Goal: Task Accomplishment & Management: Manage account settings

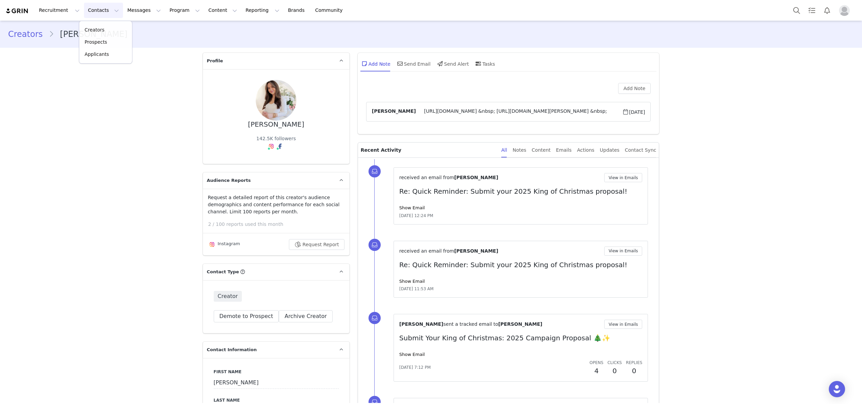
scroll to position [485, 0]
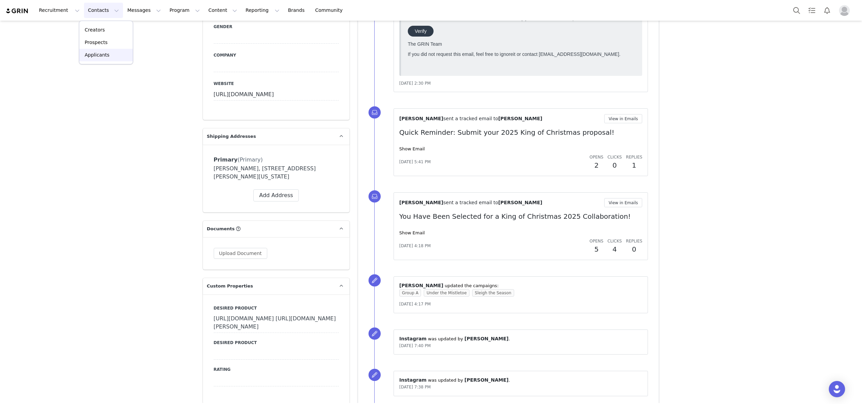
click at [94, 57] on p "Applicants" at bounding box center [97, 54] width 25 height 7
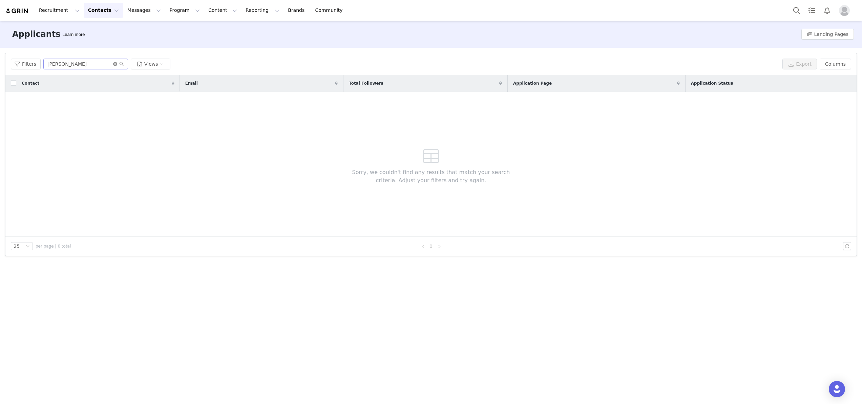
click at [115, 64] on icon "icon: close-circle" at bounding box center [115, 64] width 4 height 4
click at [88, 64] on input "text" at bounding box center [85, 64] width 85 height 11
paste input "[EMAIL_ADDRESS][DOMAIN_NAME]"
type input "[EMAIL_ADDRESS][DOMAIN_NAME]"
click at [121, 63] on icon "icon: search" at bounding box center [122, 64] width 4 height 4
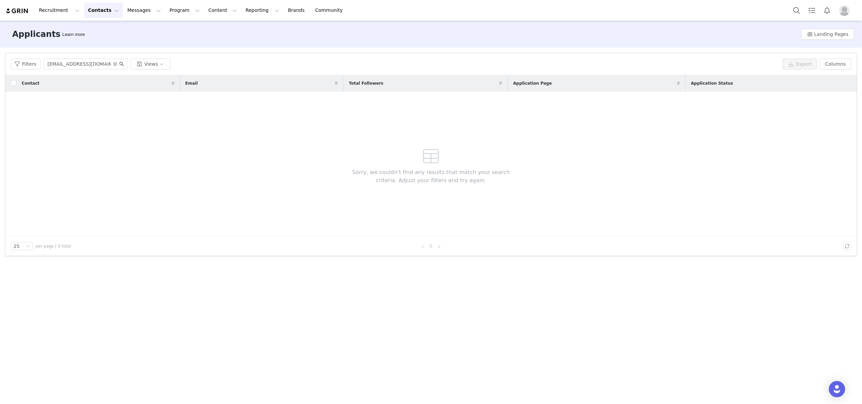
click at [120, 64] on icon "icon: search" at bounding box center [121, 64] width 5 height 5
click at [122, 62] on icon "icon: search" at bounding box center [121, 64] width 5 height 5
click at [120, 63] on icon "icon: search" at bounding box center [121, 64] width 5 height 5
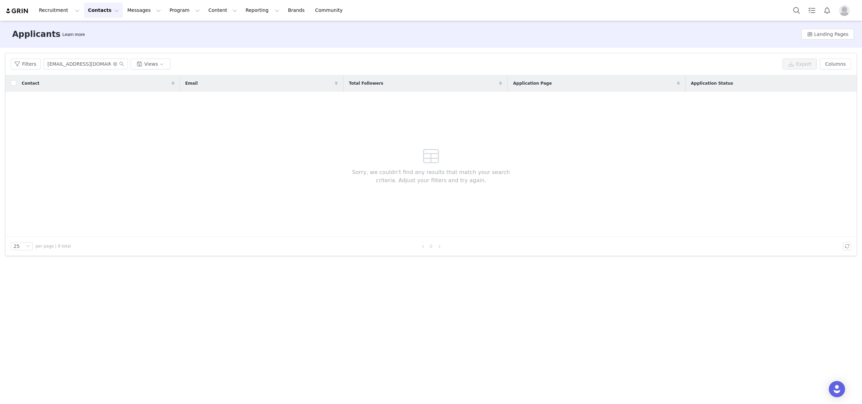
click at [97, 10] on button "Contacts Contacts" at bounding box center [103, 10] width 39 height 15
click at [95, 28] on p "Creators" at bounding box center [95, 29] width 20 height 7
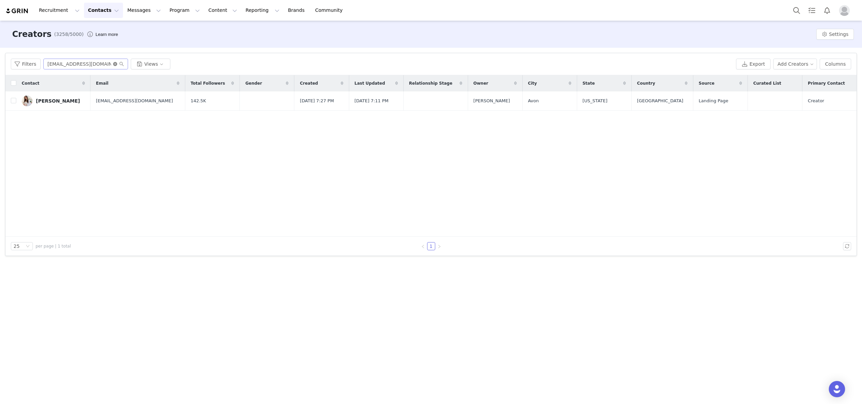
click at [113, 63] on icon "icon: close-circle" at bounding box center [115, 64] width 4 height 4
click at [86, 63] on input "text" at bounding box center [85, 64] width 85 height 11
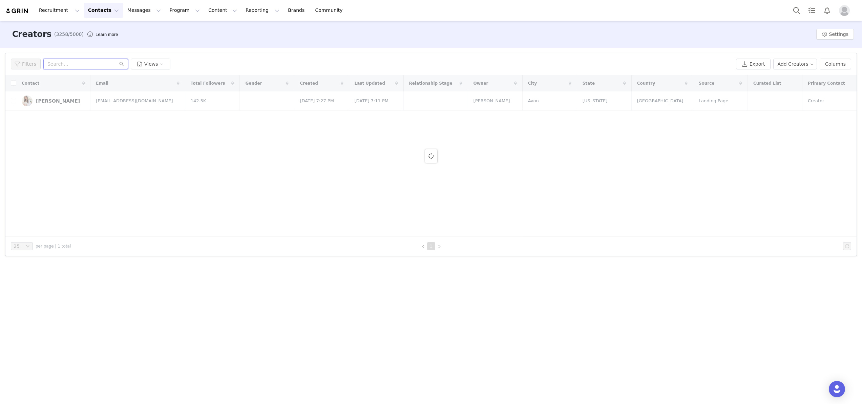
paste input "[EMAIL_ADDRESS][DOMAIN_NAME]"
type input "[EMAIL_ADDRESS][DOMAIN_NAME]"
click at [122, 63] on icon "icon: search" at bounding box center [121, 64] width 5 height 5
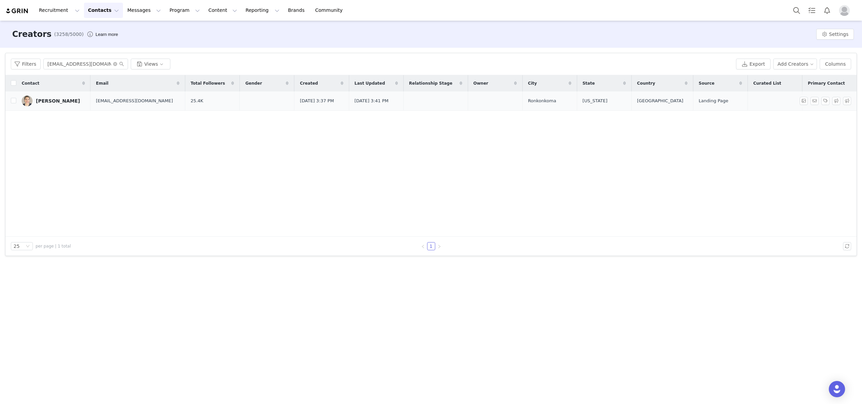
click at [73, 99] on div "[PERSON_NAME]" at bounding box center [58, 100] width 44 height 5
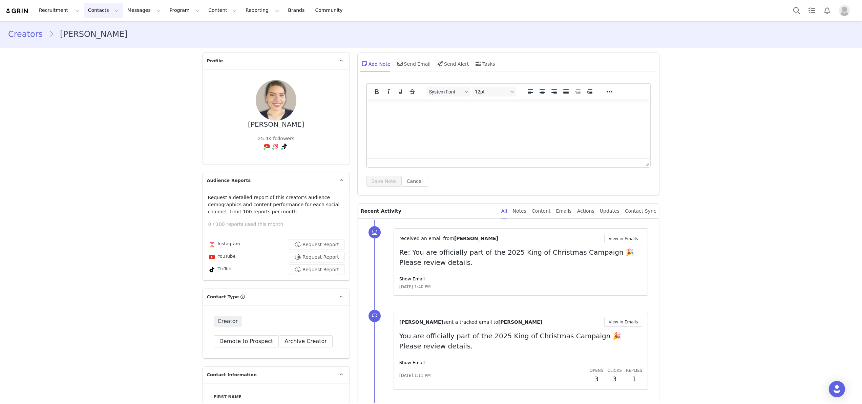
click at [90, 14] on button "Contacts Contacts" at bounding box center [103, 10] width 39 height 15
click at [90, 34] on link "Creators" at bounding box center [105, 30] width 53 height 13
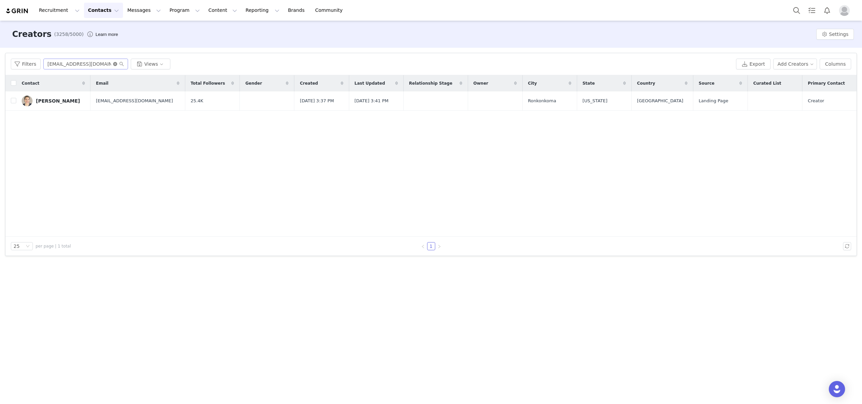
click at [116, 64] on icon "icon: close-circle" at bounding box center [115, 64] width 4 height 4
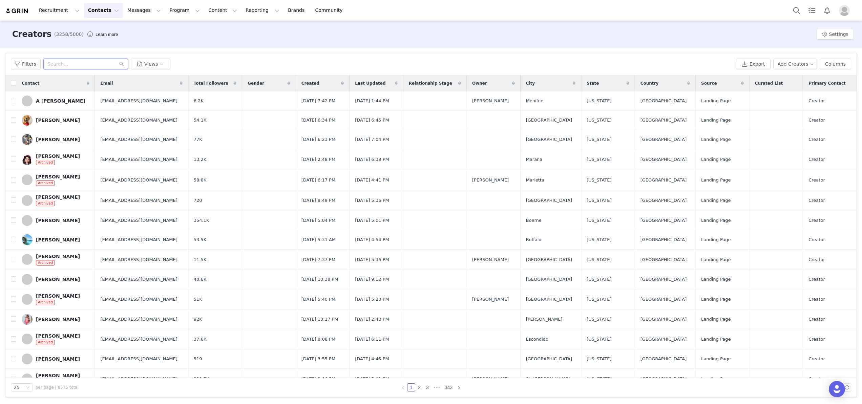
click at [86, 63] on input "text" at bounding box center [85, 64] width 85 height 11
paste input "[EMAIL_ADDRESS][DOMAIN_NAME]"
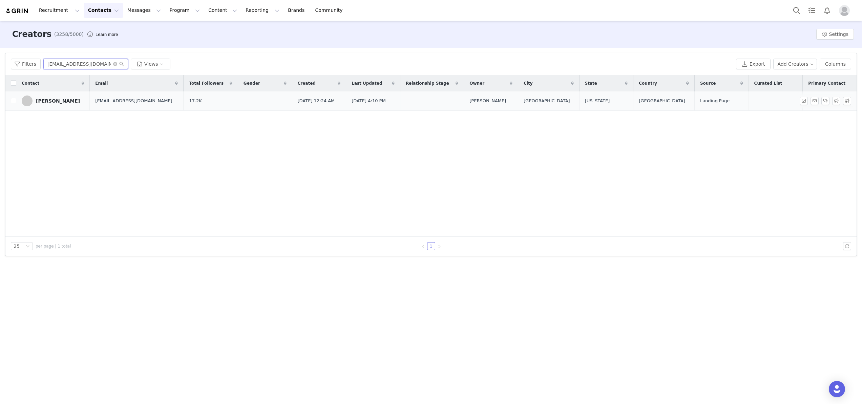
type input "[EMAIL_ADDRESS][DOMAIN_NAME]"
click at [41, 100] on div "[PERSON_NAME]" at bounding box center [58, 100] width 44 height 5
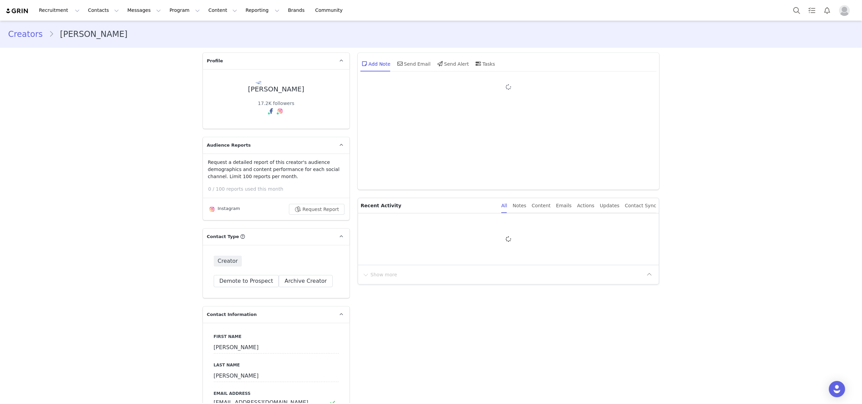
type input "+1 ([GEOGRAPHIC_DATA])"
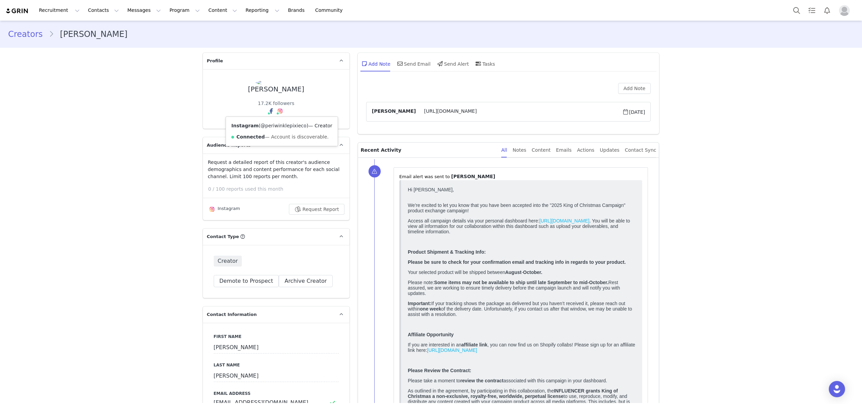
click at [279, 124] on link "@periwinklepixieco" at bounding box center [283, 125] width 46 height 5
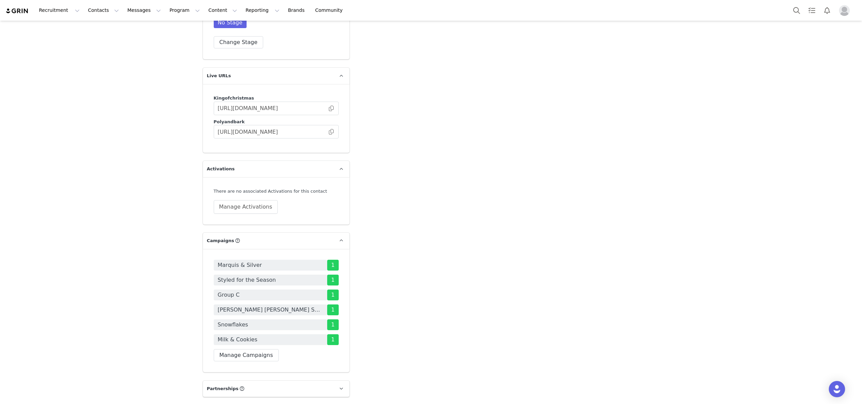
scroll to position [1405, 0]
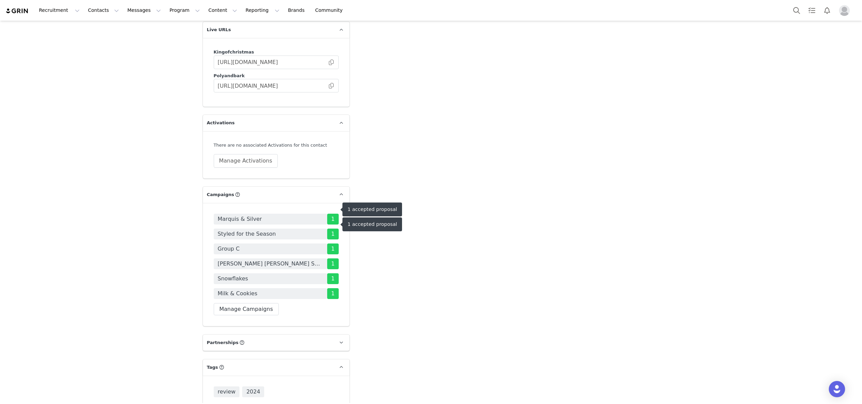
click at [323, 229] on span "Styled for the Season" at bounding box center [270, 234] width 113 height 11
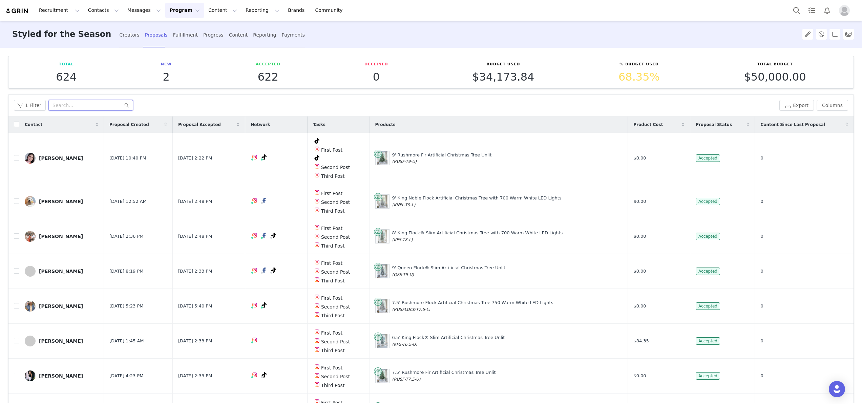
click at [79, 106] on input "text" at bounding box center [90, 105] width 85 height 11
type input "[PERSON_NAME]"
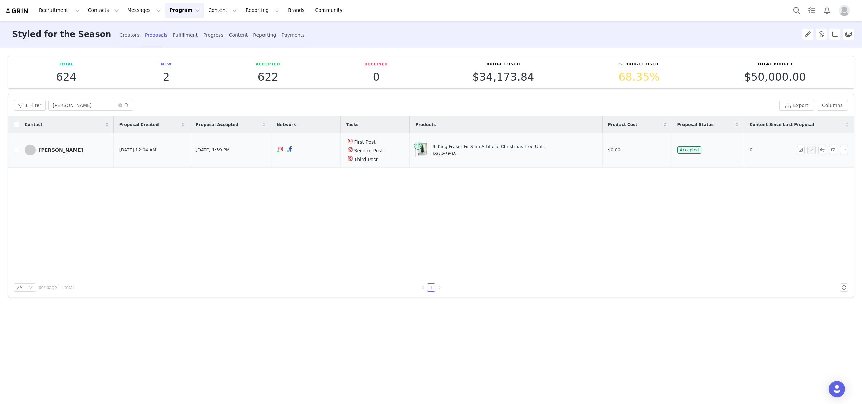
drag, startPoint x: 536, startPoint y: 147, endPoint x: 427, endPoint y: 147, distance: 109.0
click at [427, 147] on div "9' King Fraser Fir Slim Artificial Christmas Tree Unlit (KFFS-T9-U)" at bounding box center [505, 150] width 181 height 14
copy div "9' King Fraser Fir Slim Artificial Christmas Tree Unlit"
click at [120, 106] on span at bounding box center [123, 105] width 11 height 5
click at [104, 106] on input "[PERSON_NAME]" at bounding box center [90, 105] width 85 height 11
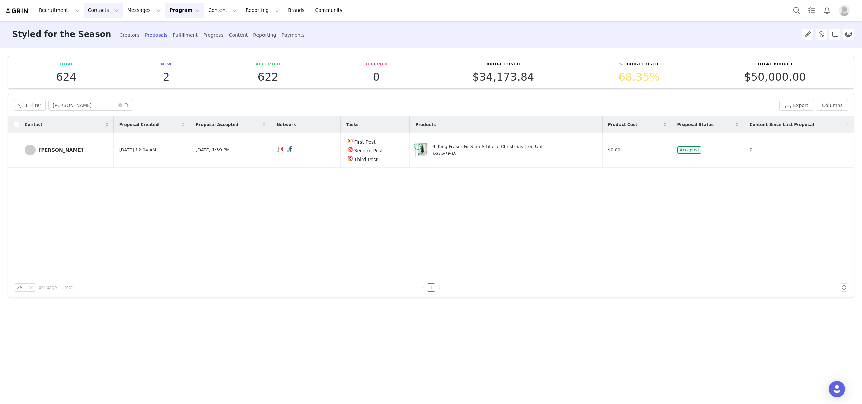
click at [91, 13] on button "Contacts Contacts" at bounding box center [103, 10] width 39 height 15
click at [91, 59] on link "Applicants" at bounding box center [105, 55] width 53 height 13
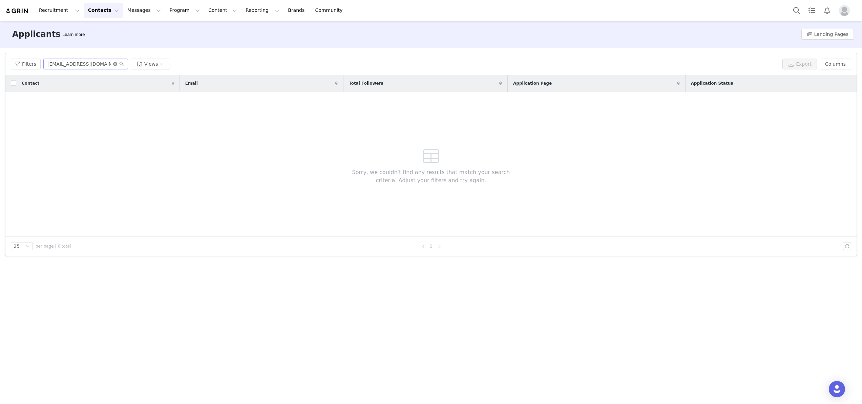
click at [115, 62] on icon "icon: close-circle" at bounding box center [115, 64] width 4 height 4
click at [102, 62] on input "text" at bounding box center [85, 64] width 85 height 11
paste input "[EMAIL_ADDRESS][DOMAIN_NAME]"
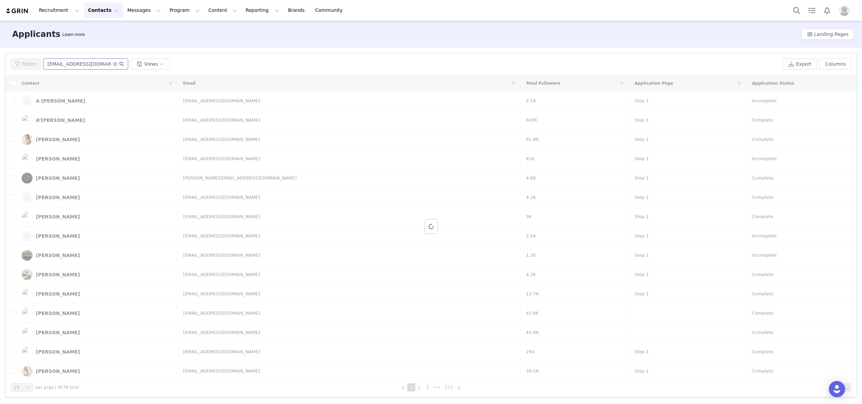
type input "[EMAIL_ADDRESS][DOMAIN_NAME]"
click at [120, 64] on icon "icon: search" at bounding box center [121, 64] width 5 height 5
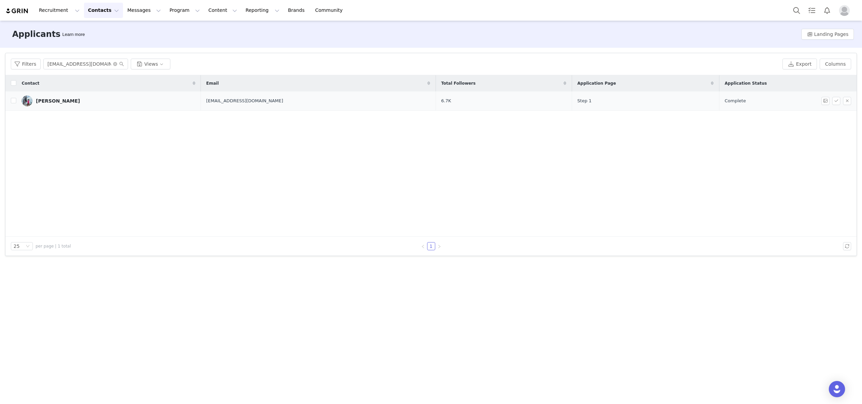
click at [64, 100] on div "[PERSON_NAME]" at bounding box center [58, 100] width 44 height 5
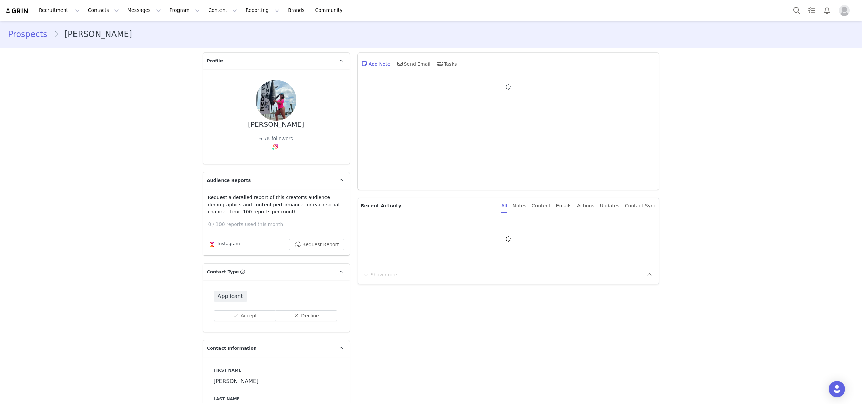
type input "+1 ([GEOGRAPHIC_DATA])"
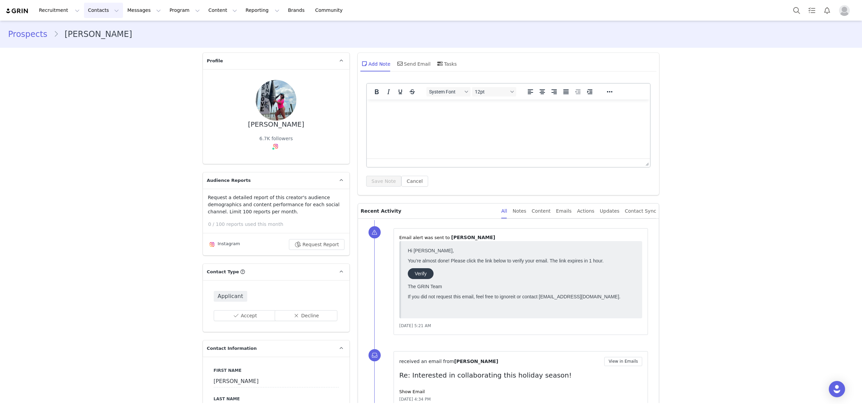
click at [98, 11] on button "Contacts Contacts" at bounding box center [103, 10] width 39 height 15
click at [96, 31] on p "Creators" at bounding box center [95, 29] width 20 height 7
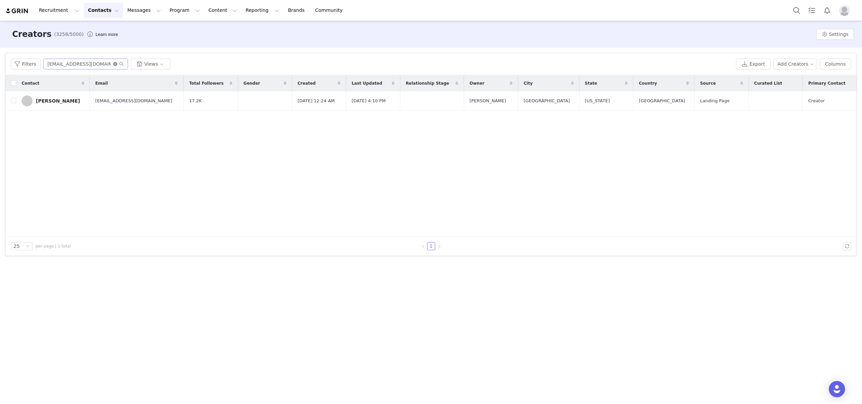
click at [113, 65] on icon "icon: close-circle" at bounding box center [115, 64] width 4 height 4
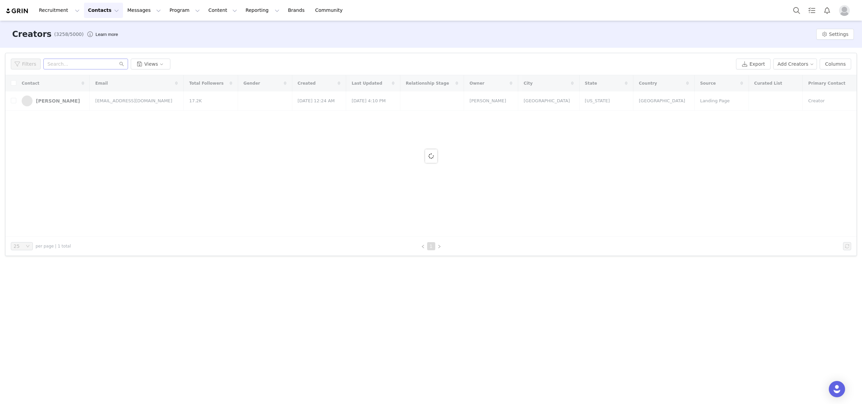
click at [56, 103] on div at bounding box center [430, 155] width 851 height 161
click at [52, 102] on div at bounding box center [430, 155] width 851 height 161
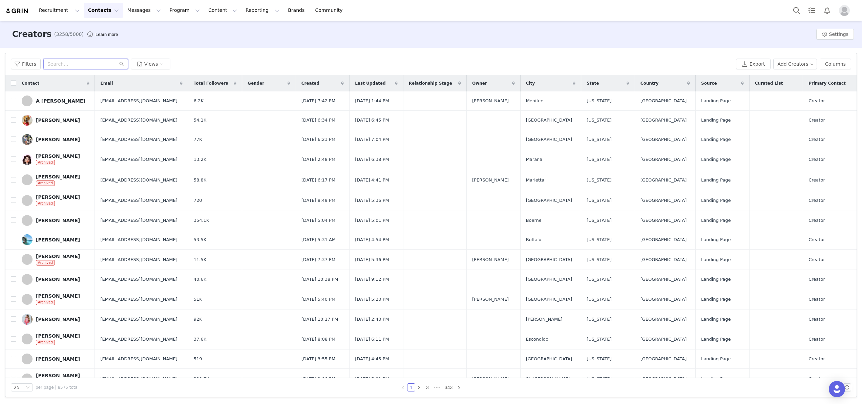
click at [80, 64] on input "text" at bounding box center [85, 64] width 85 height 11
type input "[PERSON_NAME]"
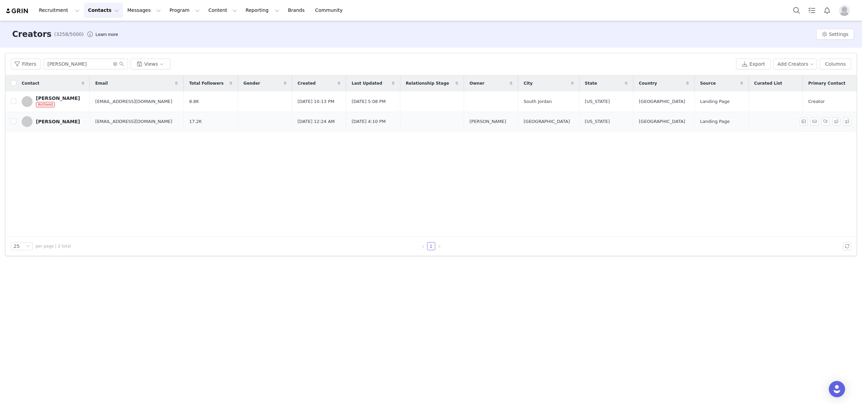
click at [50, 124] on div "[PERSON_NAME]" at bounding box center [58, 121] width 44 height 5
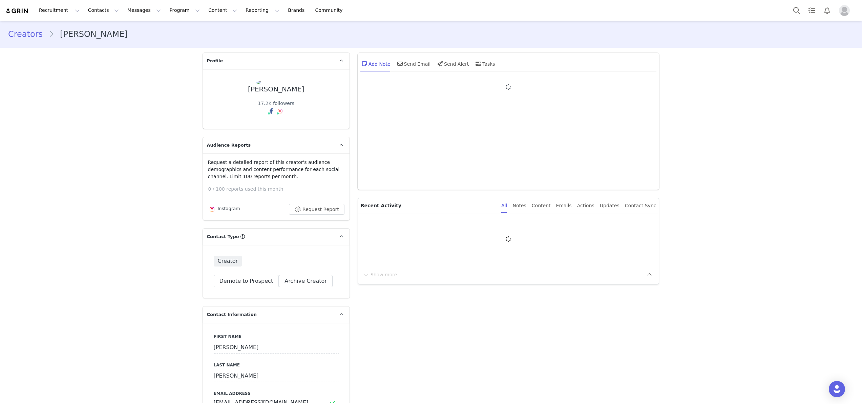
type input "+1 ([GEOGRAPHIC_DATA])"
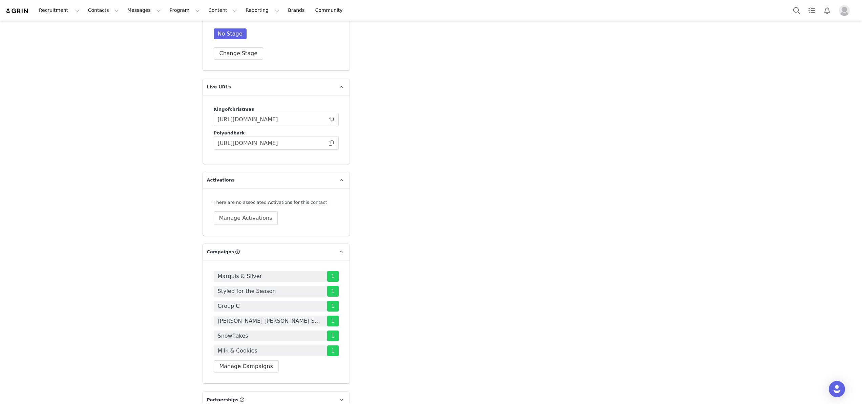
scroll to position [1348, 0]
click at [334, 286] on span "1" at bounding box center [333, 291] width 12 height 11
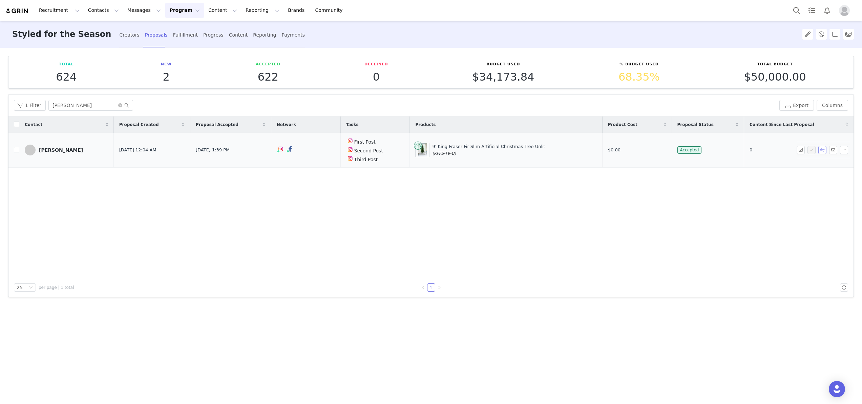
click at [820, 149] on button "button" at bounding box center [822, 150] width 8 height 8
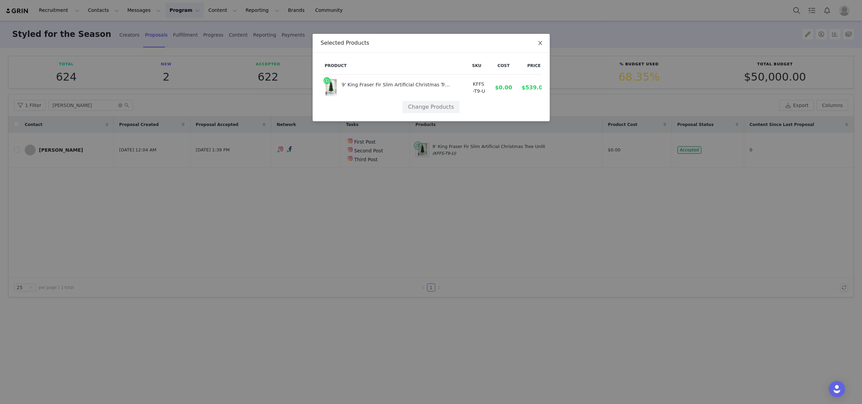
click at [541, 42] on icon "icon: close" at bounding box center [540, 43] width 4 height 4
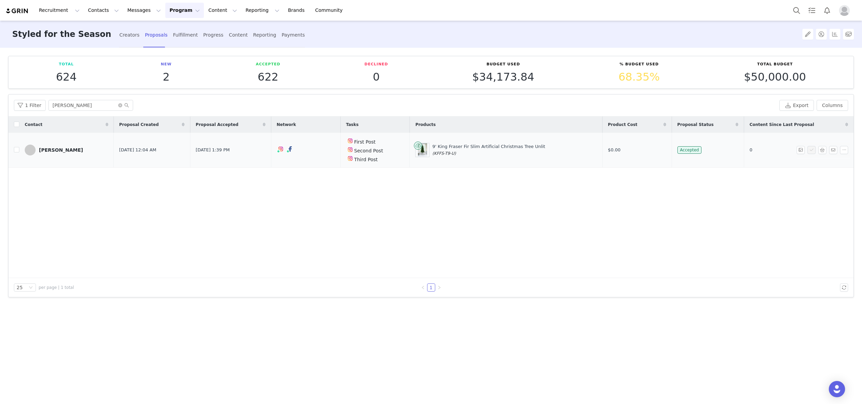
click at [52, 152] on div "[PERSON_NAME]" at bounding box center [61, 149] width 44 height 5
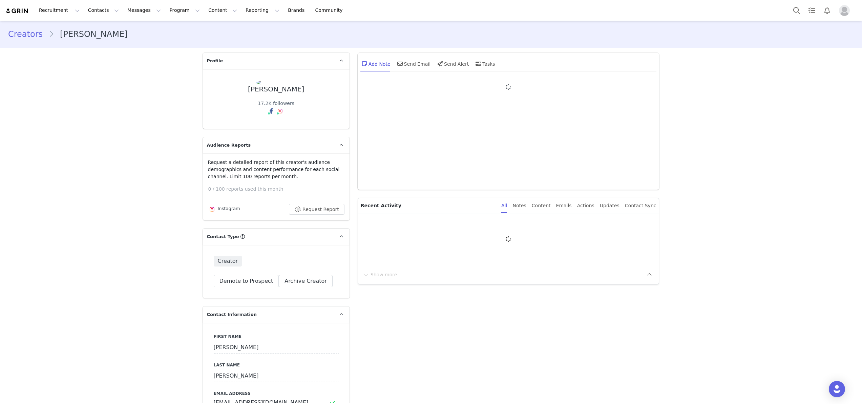
type input "+1 ([GEOGRAPHIC_DATA])"
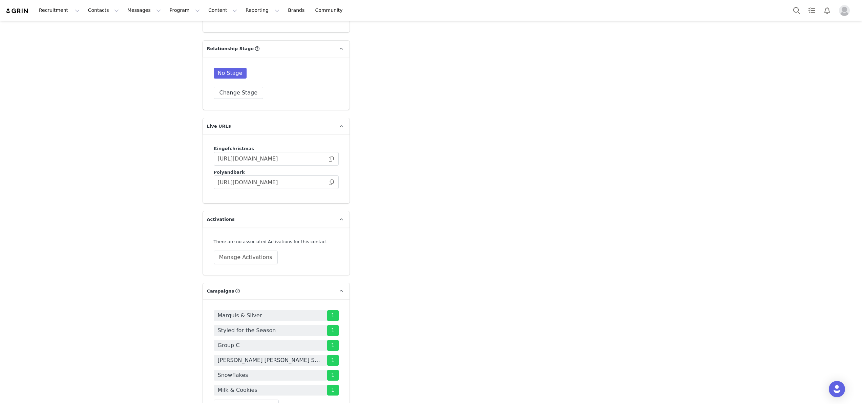
scroll to position [1489, 0]
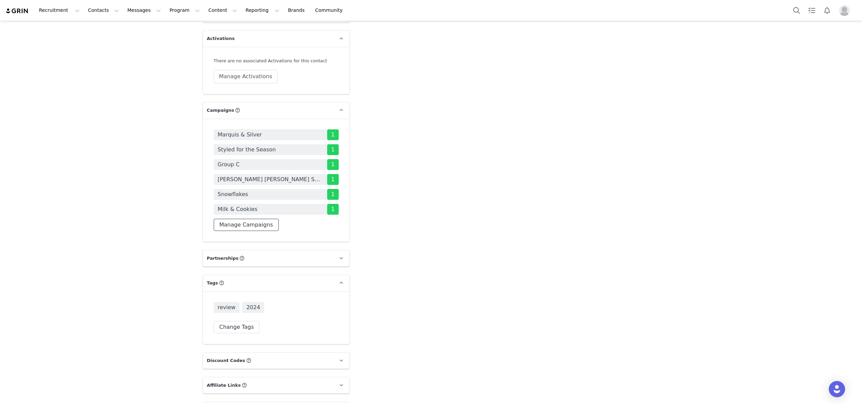
click at [239, 219] on button "Manage Campaigns" at bounding box center [246, 225] width 65 height 12
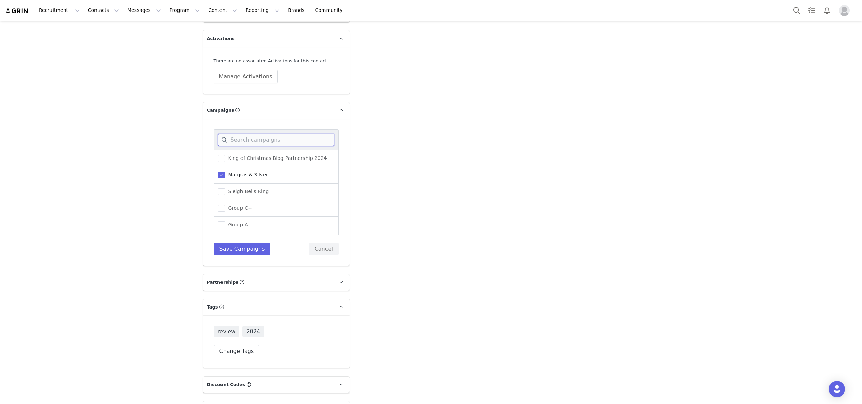
click at [262, 134] on input at bounding box center [276, 140] width 116 height 12
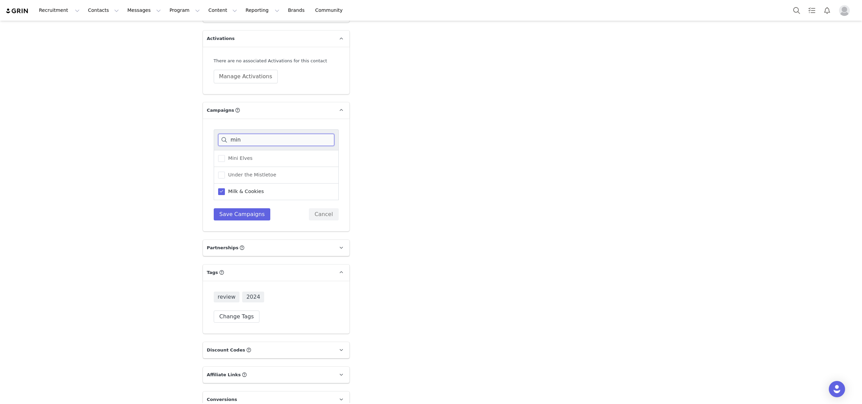
scroll to position [1481, 0]
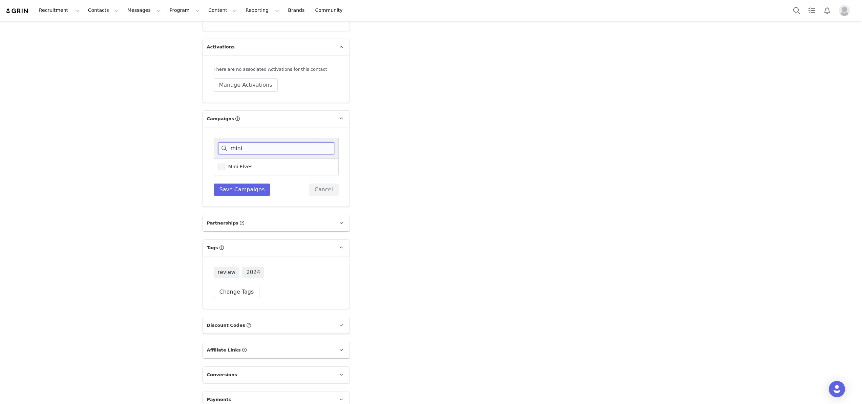
type input "mini"
click at [250, 164] on span "Mini Elves" at bounding box center [239, 167] width 28 height 6
click at [225, 164] on input "Mini Elves" at bounding box center [225, 164] width 0 height 0
click at [243, 183] on button "Save Campaigns" at bounding box center [242, 189] width 57 height 12
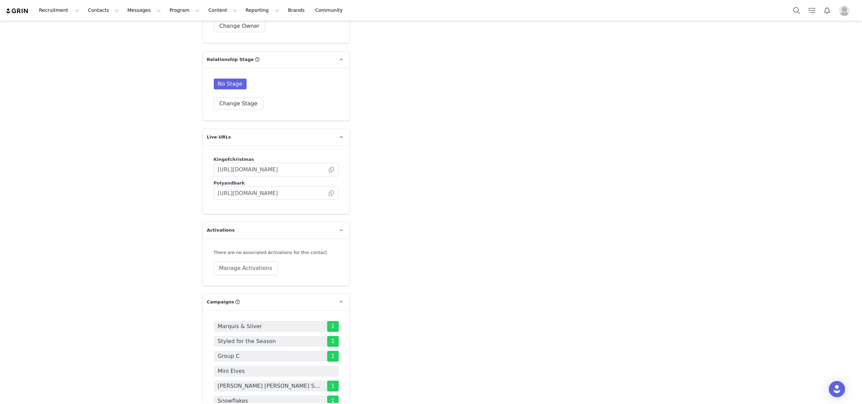
scroll to position [1290, 0]
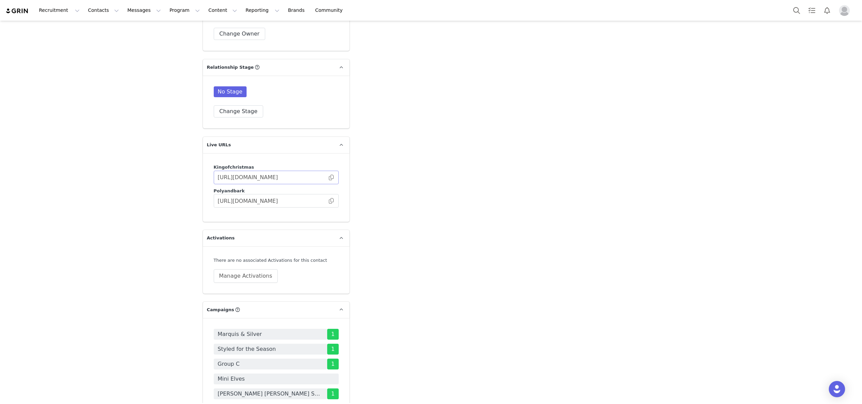
click at [330, 177] on span at bounding box center [331, 177] width 7 height 0
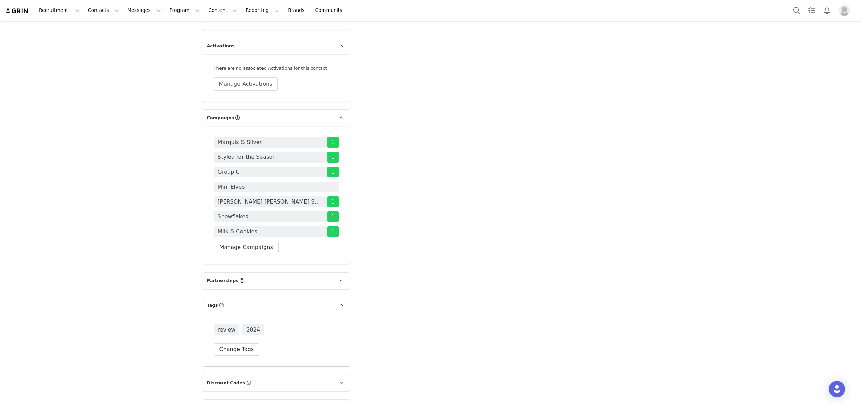
scroll to position [1539, 0]
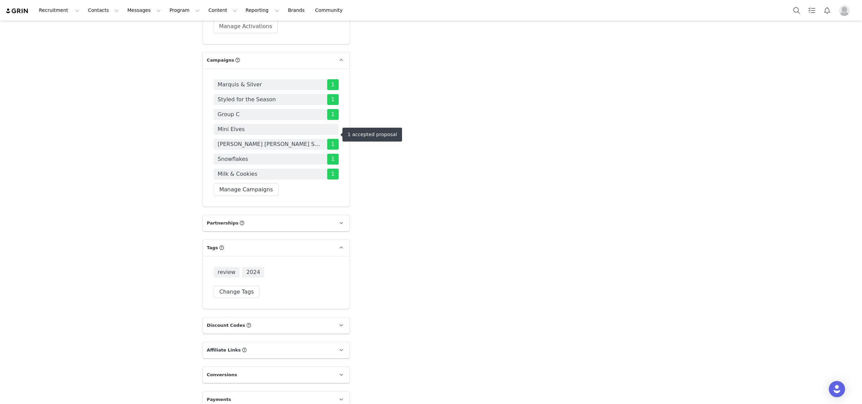
click at [229, 125] on span "Mini Elves" at bounding box center [231, 129] width 27 height 8
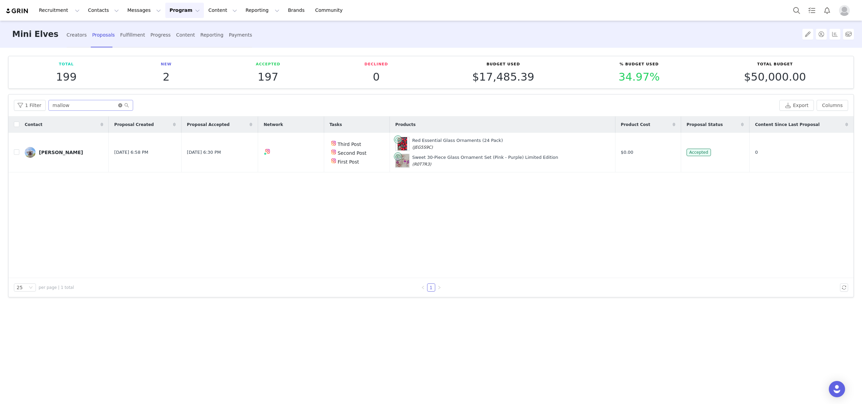
click at [120, 105] on icon "icon: close-circle" at bounding box center [120, 105] width 4 height 4
click at [104, 105] on input "text" at bounding box center [90, 105] width 85 height 11
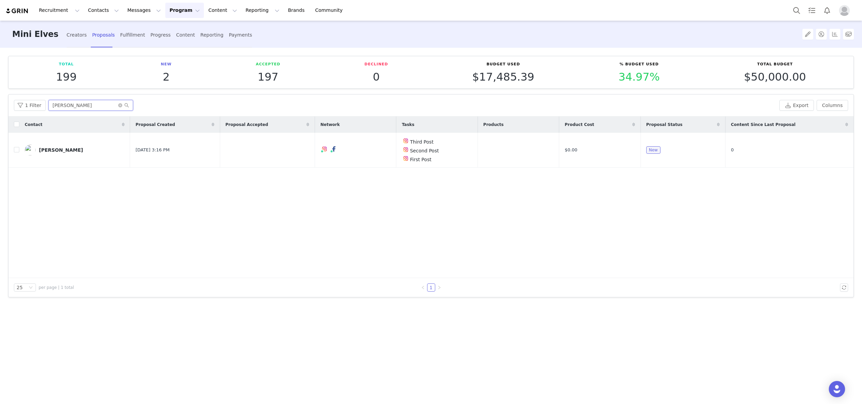
type input "[PERSON_NAME]"
click at [823, 147] on button "button" at bounding box center [822, 150] width 8 height 8
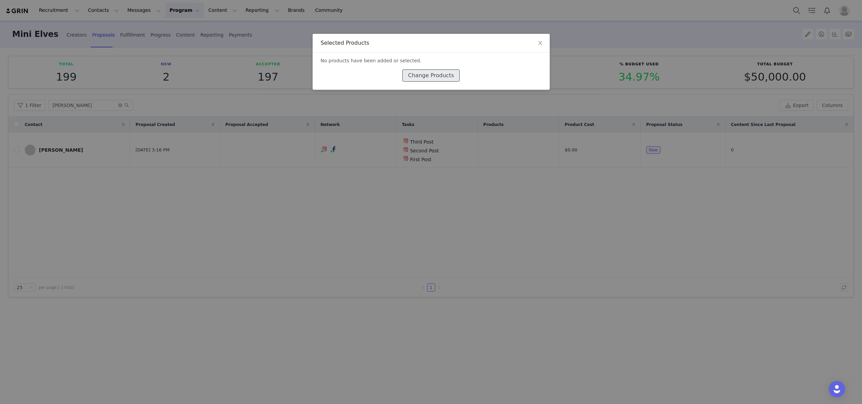
click at [420, 76] on button "Change Products" at bounding box center [430, 75] width 57 height 12
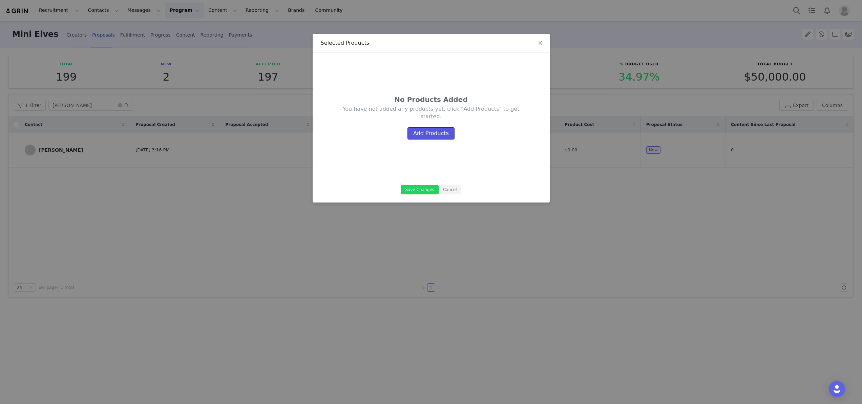
click at [426, 131] on button "Add Products" at bounding box center [430, 133] width 47 height 12
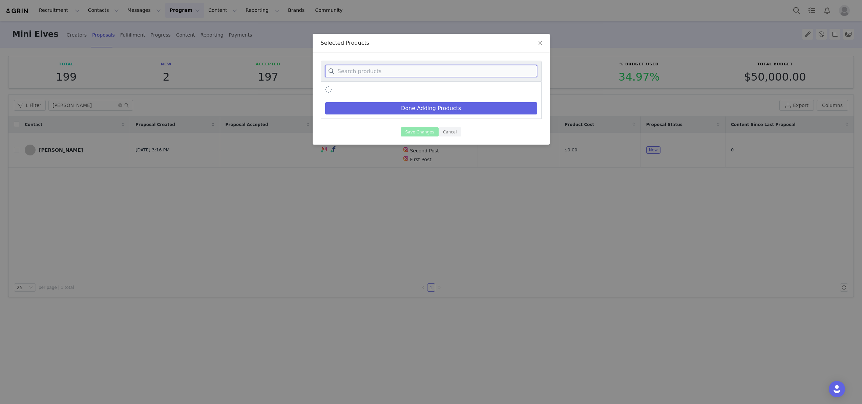
click at [396, 69] on input at bounding box center [431, 71] width 212 height 12
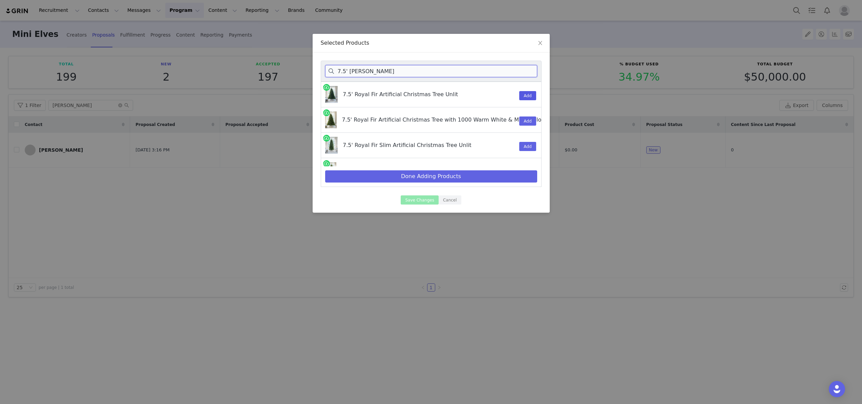
type input "7.5' [PERSON_NAME]"
click at [525, 94] on button "Add" at bounding box center [527, 95] width 17 height 9
click at [412, 179] on button "Done Adding Products" at bounding box center [431, 176] width 212 height 12
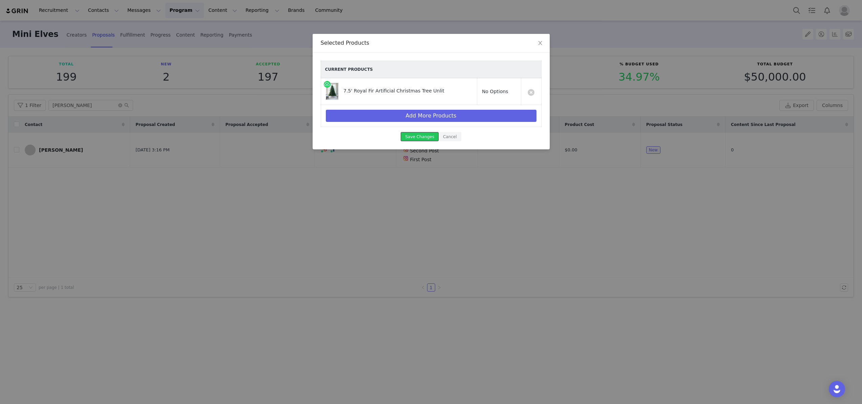
click at [413, 135] on button "Save Changes" at bounding box center [420, 136] width 38 height 9
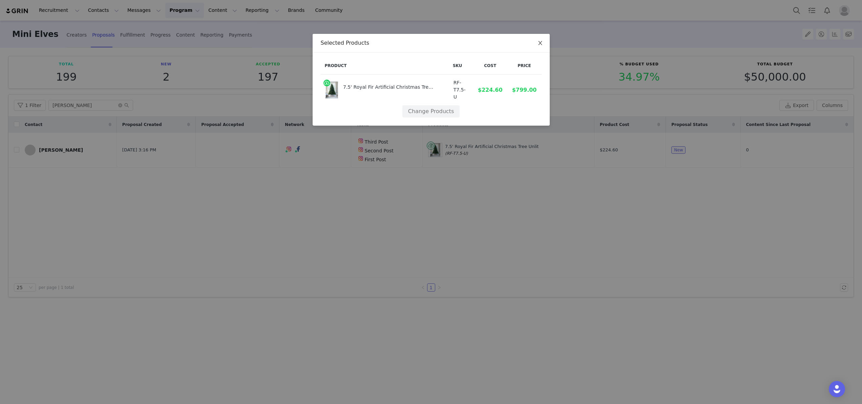
click at [541, 45] on icon "icon: close" at bounding box center [539, 42] width 5 height 5
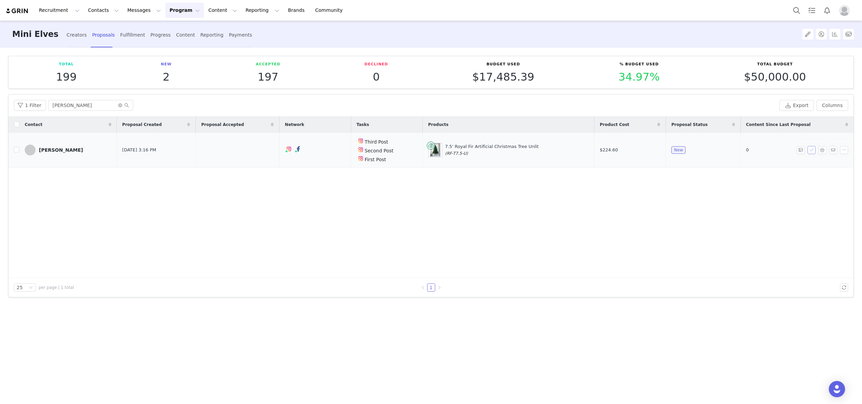
click at [812, 148] on button "button" at bounding box center [811, 150] width 8 height 8
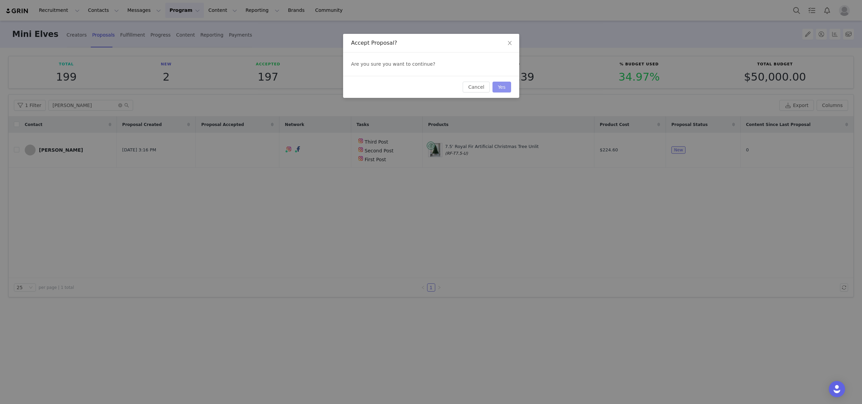
click at [503, 91] on button "Yes" at bounding box center [501, 87] width 19 height 11
